Goal: Task Accomplishment & Management: Manage account settings

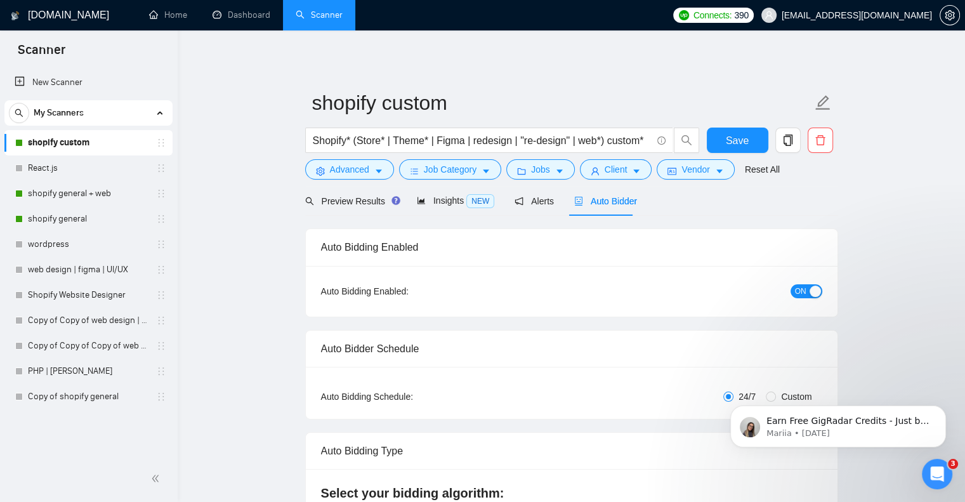
click at [800, 286] on span "ON" at bounding box center [800, 291] width 11 height 14
click at [731, 136] on span "Save" at bounding box center [737, 141] width 23 height 16
click at [117, 199] on link "shopify general + web" at bounding box center [88, 193] width 121 height 25
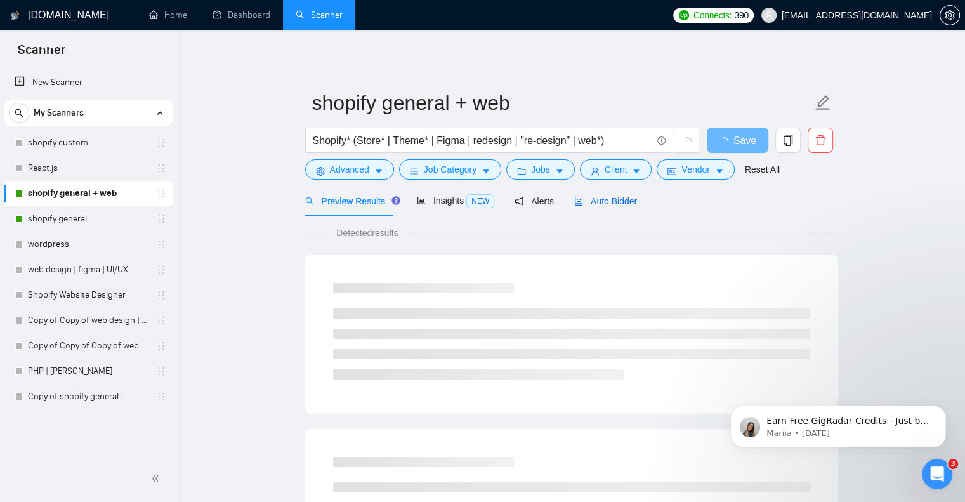
click at [624, 201] on span "Auto Bidder" at bounding box center [605, 201] width 63 height 10
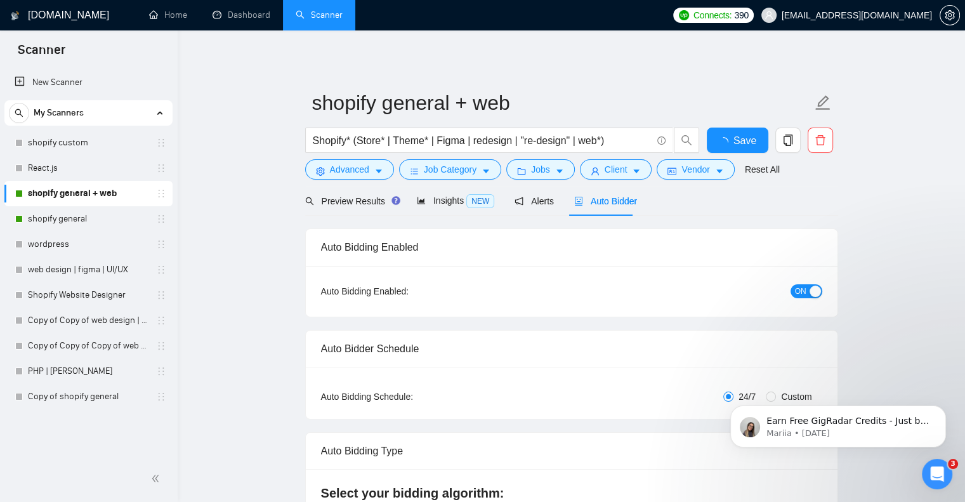
click at [802, 295] on span "ON" at bounding box center [800, 291] width 11 height 14
click at [739, 138] on div "Reset all filters" at bounding box center [757, 146] width 69 height 22
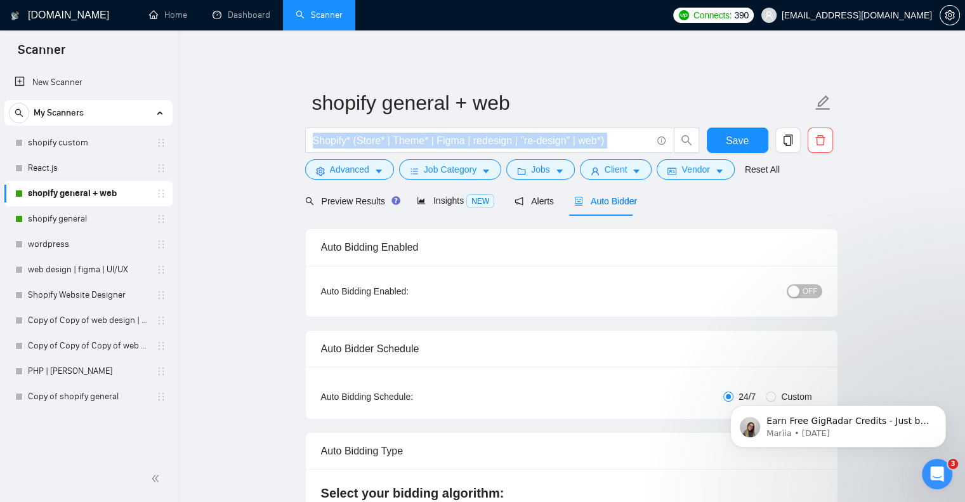
click at [703, 139] on div "Shopify* (Store* | Theme* | Figma | redesign | "re-design" | web*) Save" at bounding box center [569, 144] width 533 height 32
click at [716, 138] on button "Save" at bounding box center [738, 140] width 62 height 25
click at [116, 213] on link "shopify general" at bounding box center [88, 218] width 121 height 25
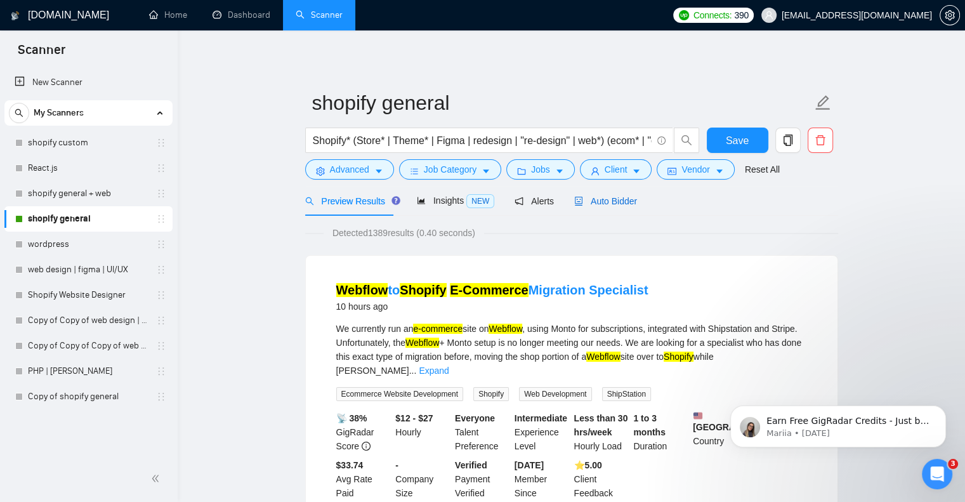
drag, startPoint x: 606, startPoint y: 206, endPoint x: 652, endPoint y: 216, distance: 47.4
click at [607, 206] on span "Auto Bidder" at bounding box center [605, 201] width 63 height 10
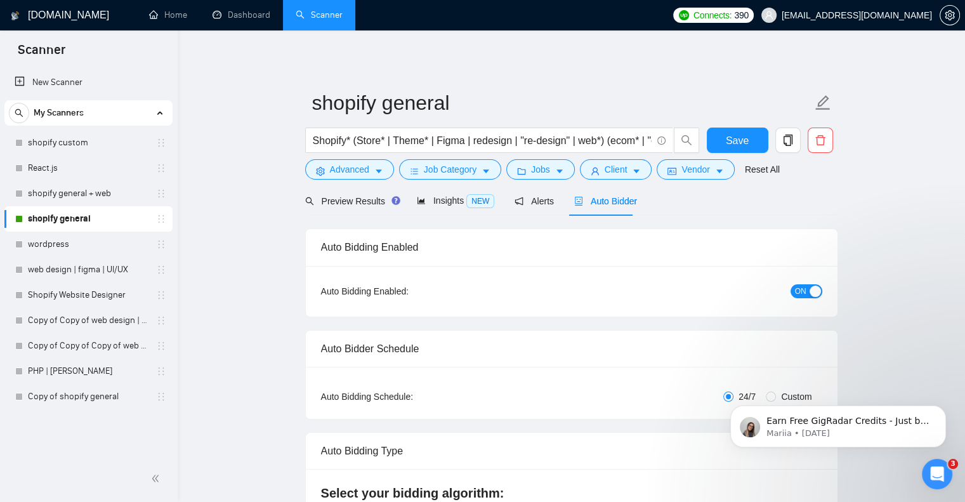
checkbox input "true"
click at [802, 290] on span "ON" at bounding box center [800, 291] width 11 height 14
click at [728, 137] on span "Save" at bounding box center [737, 141] width 23 height 16
